Goal: Complete application form

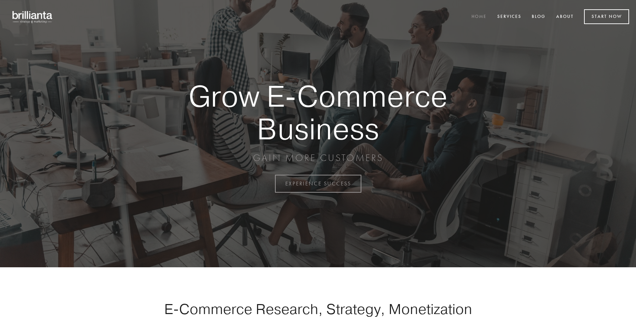
scroll to position [1803, 0]
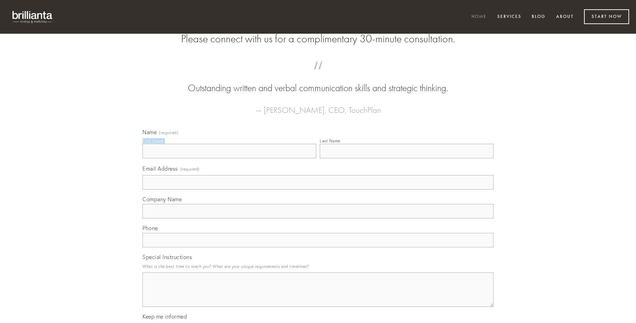
type input "[PERSON_NAME]"
click at [406, 158] on input "Last Name" at bounding box center [407, 151] width 174 height 14
type input "[PERSON_NAME]"
click at [318, 190] on input "Email Address (required)" at bounding box center [317, 182] width 351 height 14
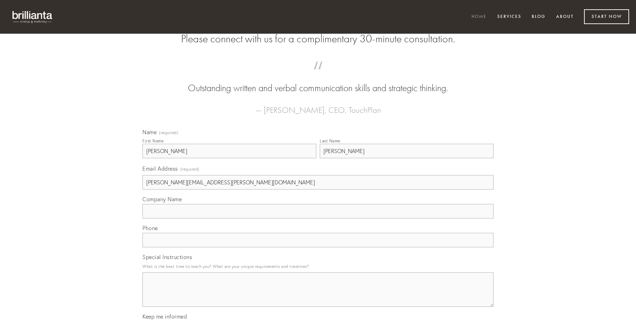
type input "[PERSON_NAME][EMAIL_ADDRESS][PERSON_NAME][DOMAIN_NAME]"
click at [318, 218] on input "Company Name" at bounding box center [317, 211] width 351 height 14
type input "bonus"
click at [318, 247] on input "text" at bounding box center [317, 240] width 351 height 14
click at [318, 296] on textarea "Special Instructions" at bounding box center [317, 289] width 351 height 34
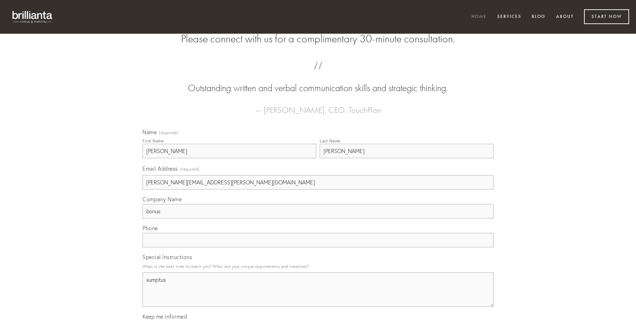
type textarea "sumptus"
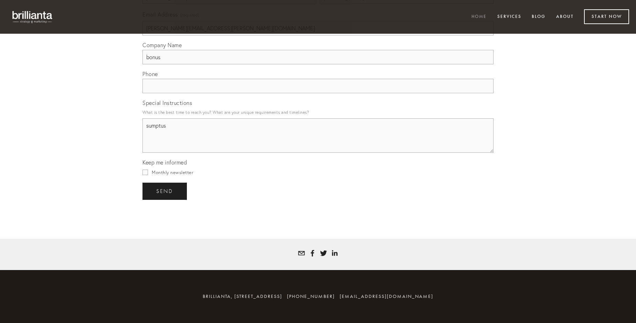
click at [165, 191] on span "send" at bounding box center [164, 191] width 17 height 6
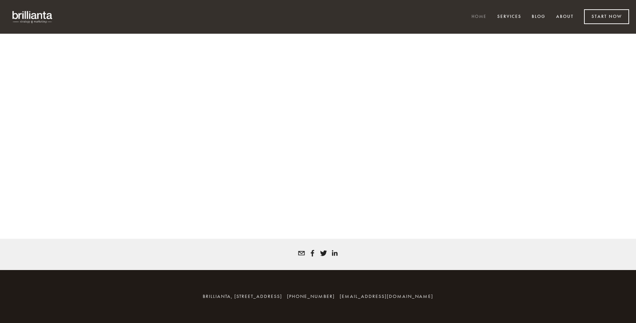
scroll to position [1794, 0]
